Goal: Task Accomplishment & Management: Use online tool/utility

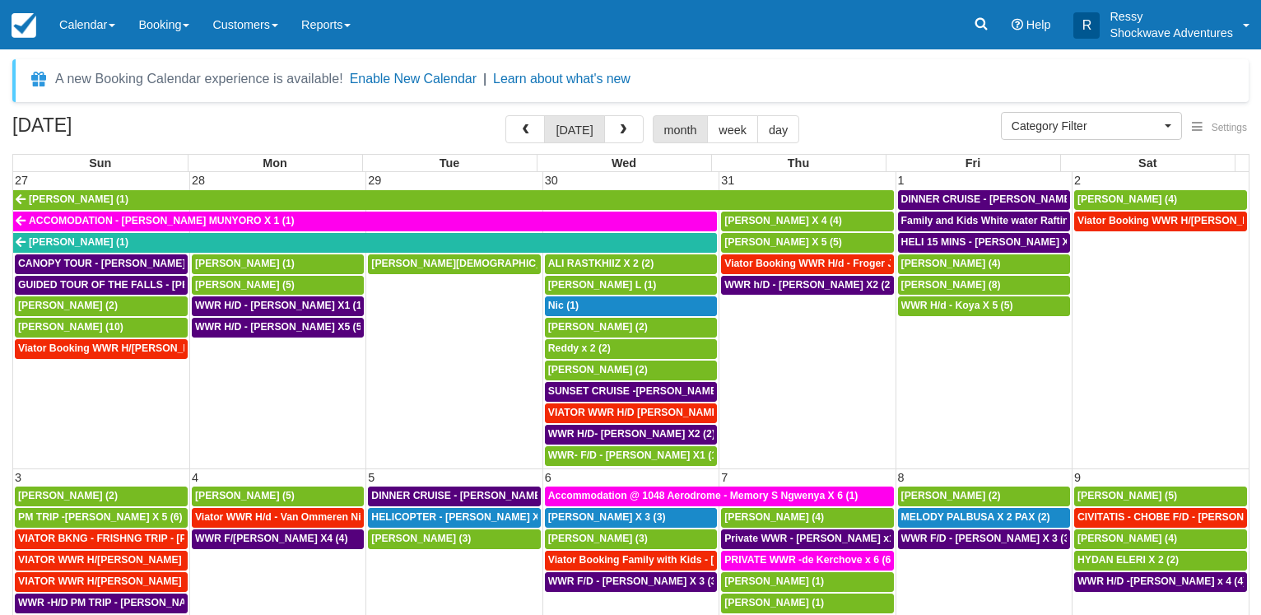
select select
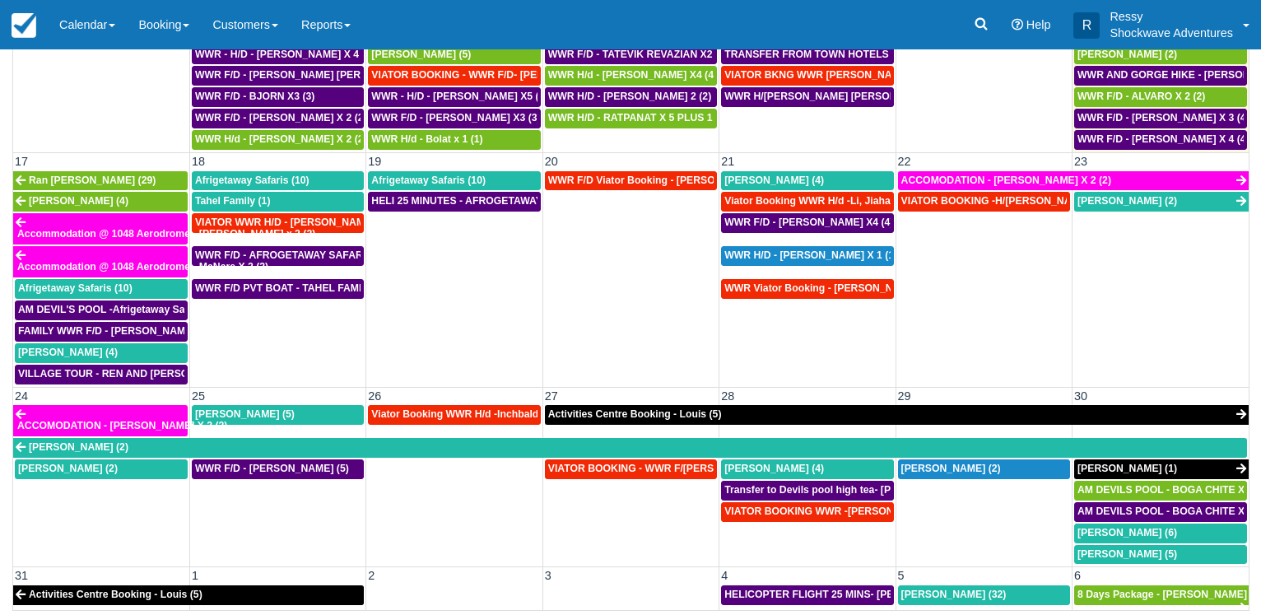
scroll to position [790, 0]
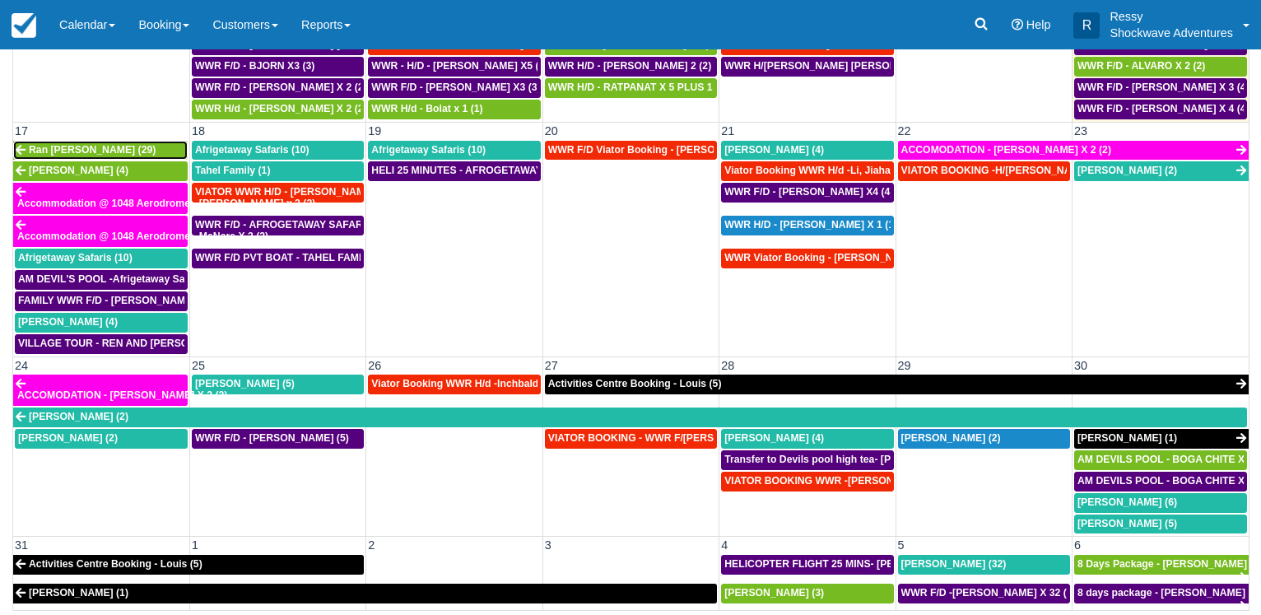
click at [84, 152] on span "Ran Neiger (29)" at bounding box center [92, 150] width 127 height 12
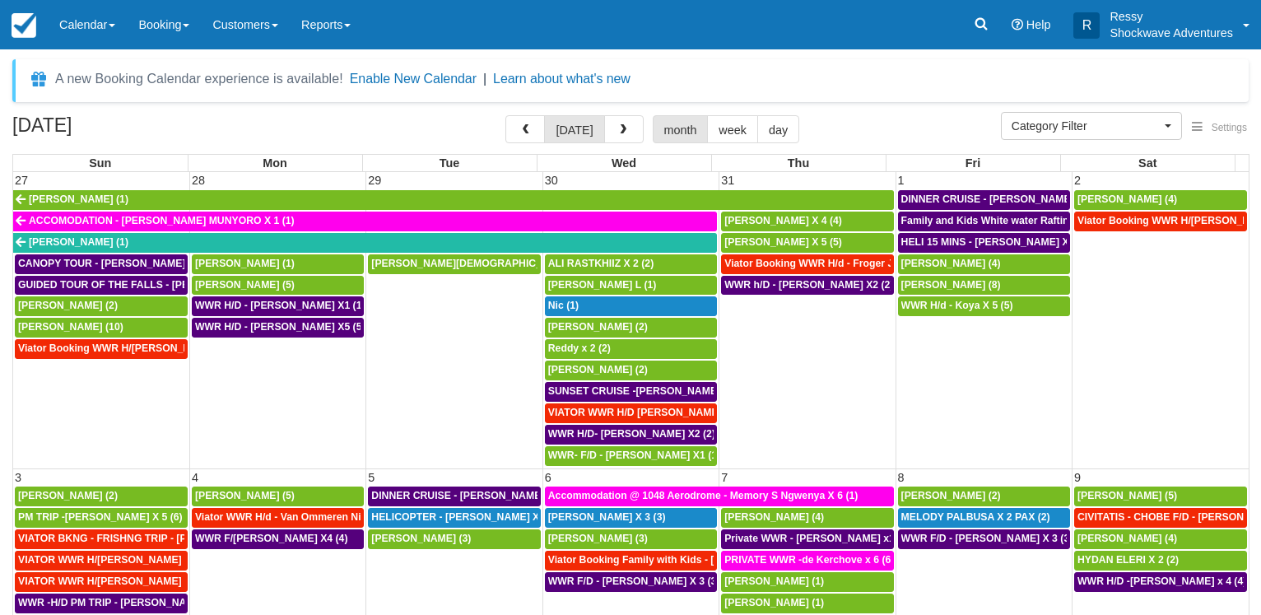
select select
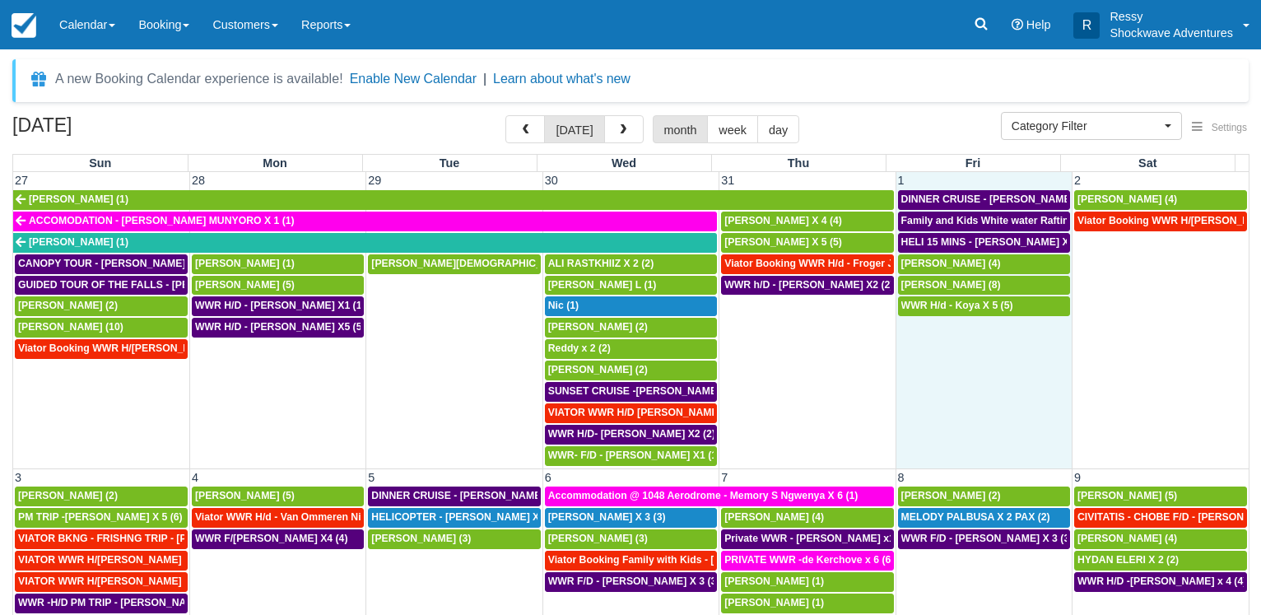
click at [1002, 396] on td "WWR H/d - Koya X 5 (5)" at bounding box center [983, 380] width 176 height 170
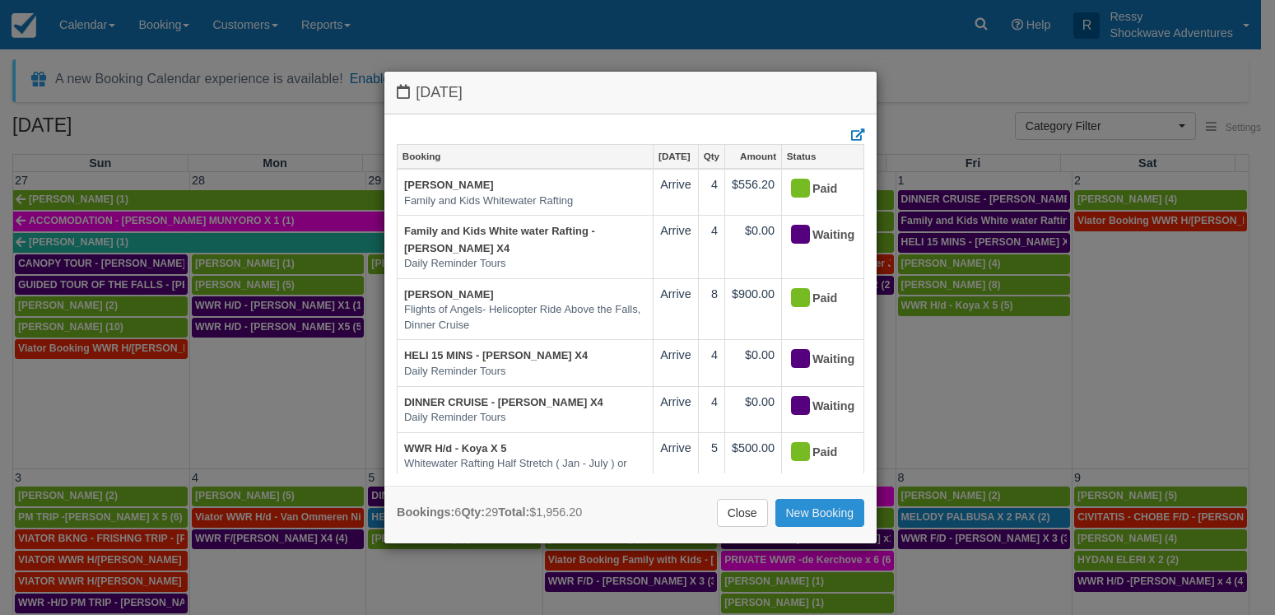
click at [798, 505] on link "New Booking" at bounding box center [820, 513] width 90 height 28
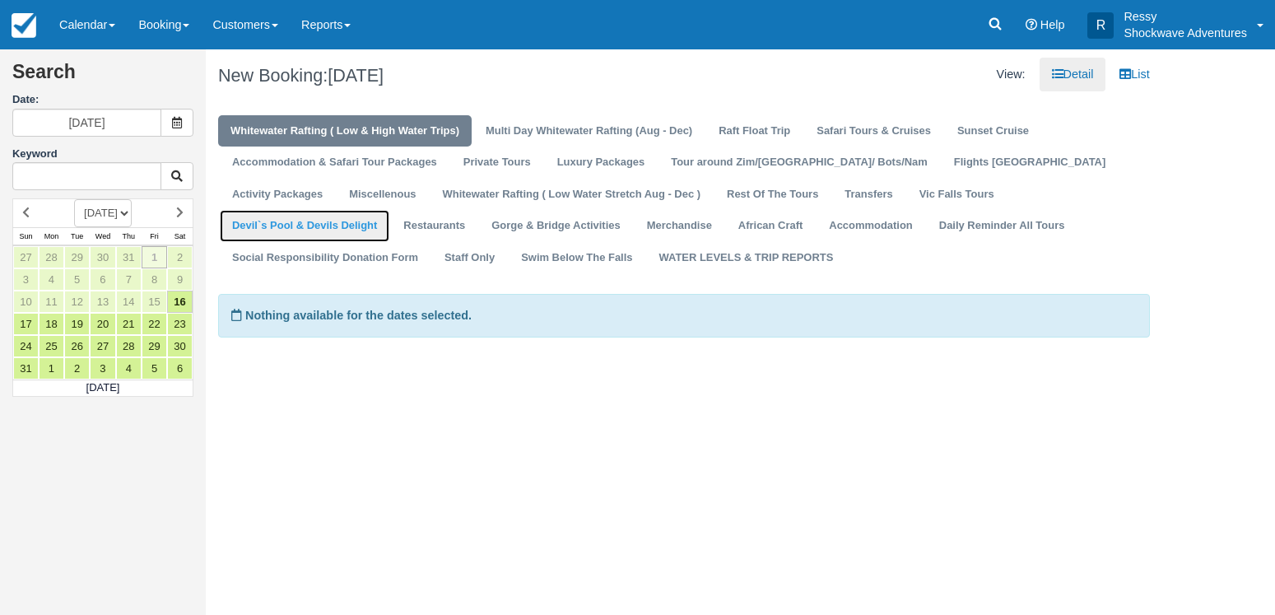
click at [389, 210] on link "Devil`s Pool & Devils Delight" at bounding box center [305, 226] width 170 height 32
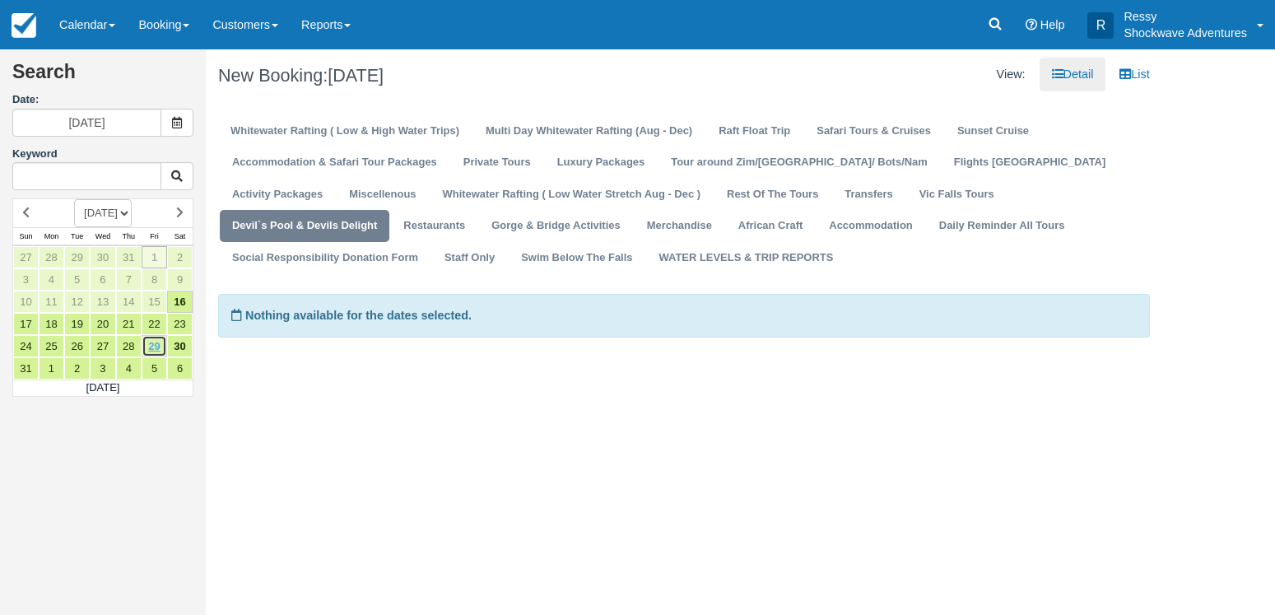
click at [166, 346] on link "29" at bounding box center [155, 346] width 26 height 22
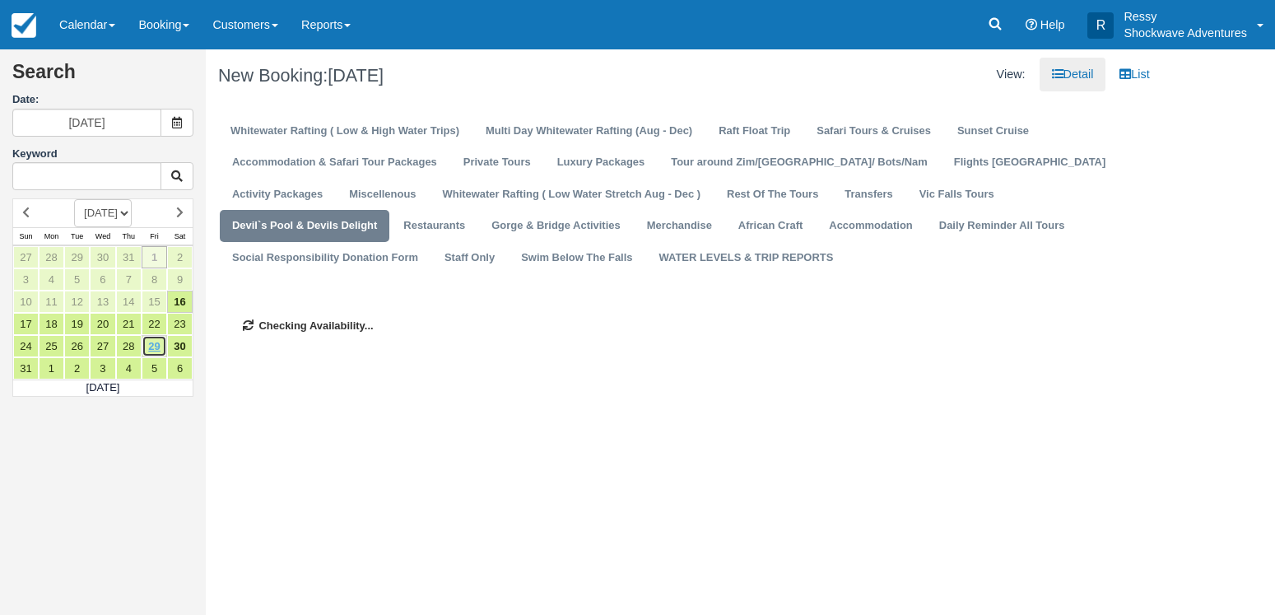
type input "[DATE]"
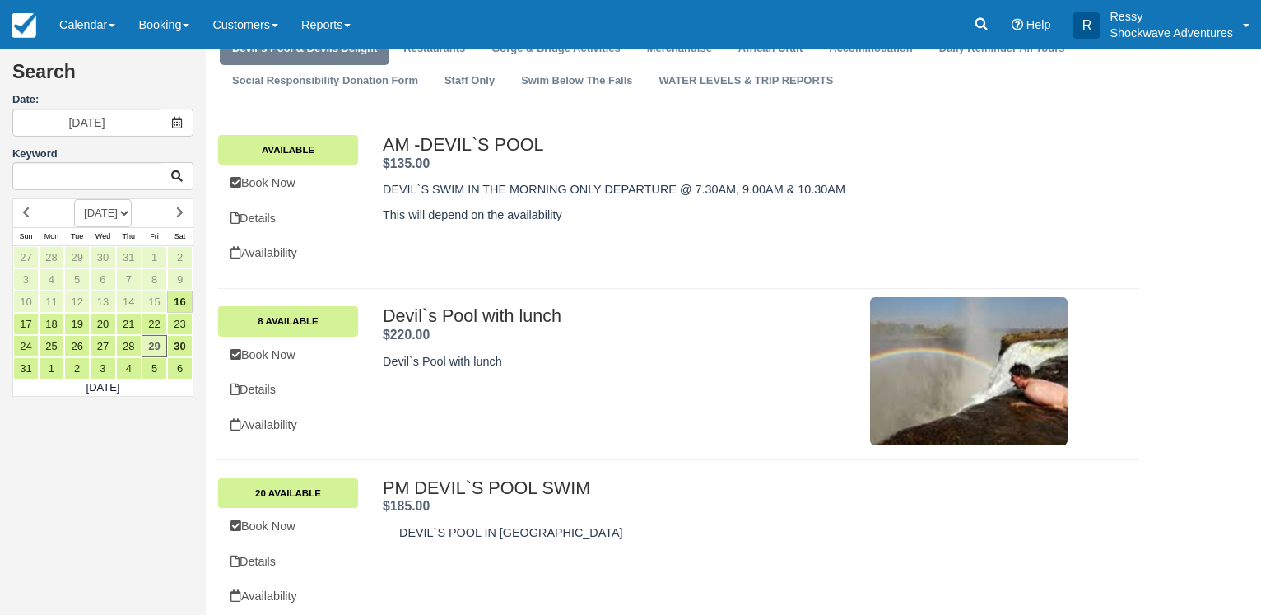
scroll to position [193, 0]
